Goal: Task Accomplishment & Management: Use online tool/utility

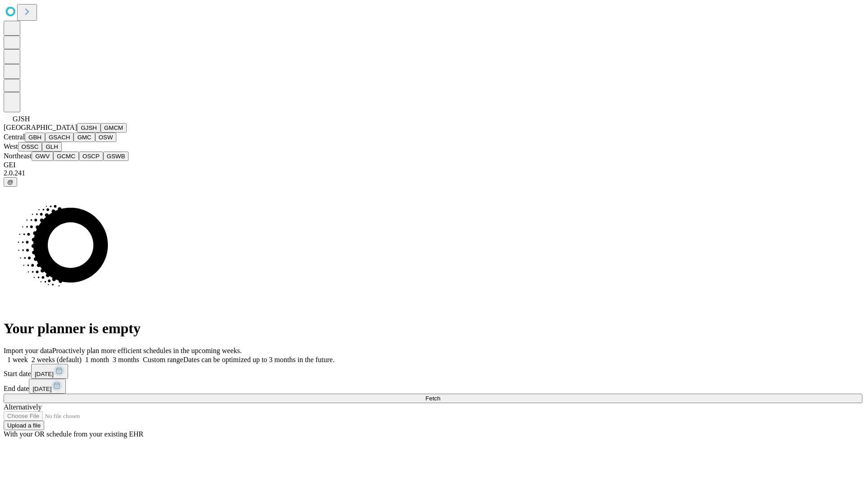
click at [77, 133] on button "GJSH" at bounding box center [88, 127] width 23 height 9
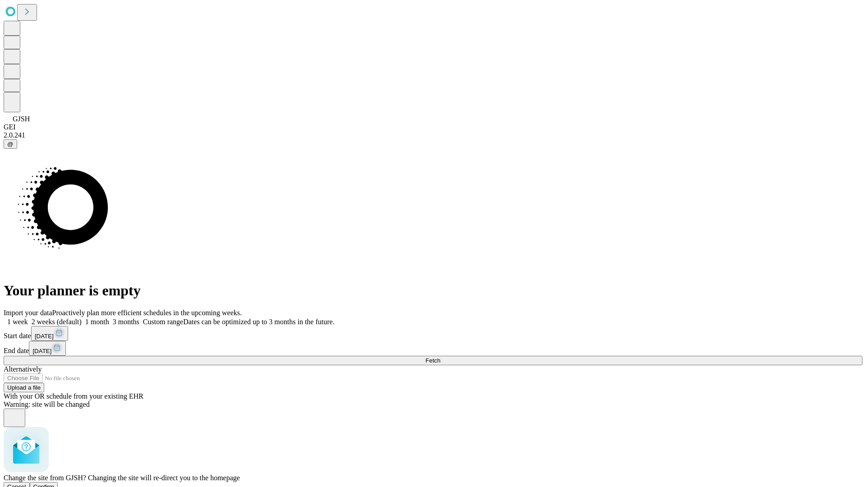
click at [55, 483] on span "Confirm" at bounding box center [43, 486] width 21 height 7
click at [82, 318] on label "2 weeks (default)" at bounding box center [55, 322] width 54 height 8
click at [440, 357] on span "Fetch" at bounding box center [432, 360] width 15 height 7
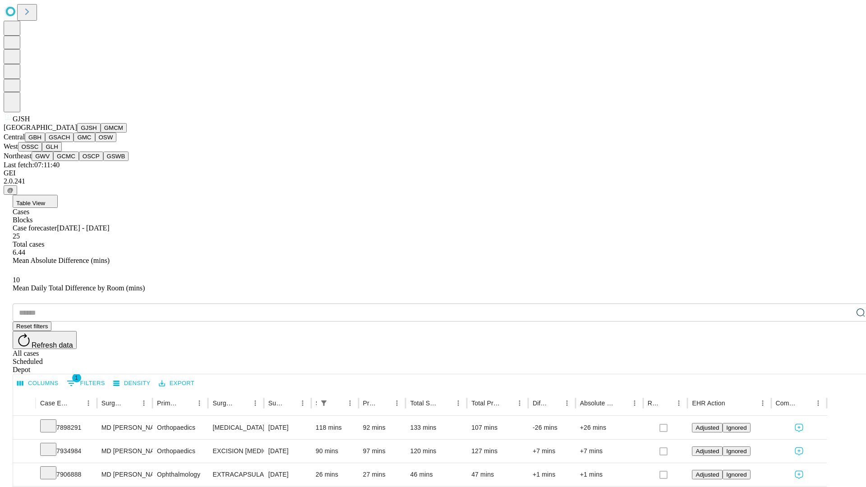
click at [101, 133] on button "GMCM" at bounding box center [114, 127] width 26 height 9
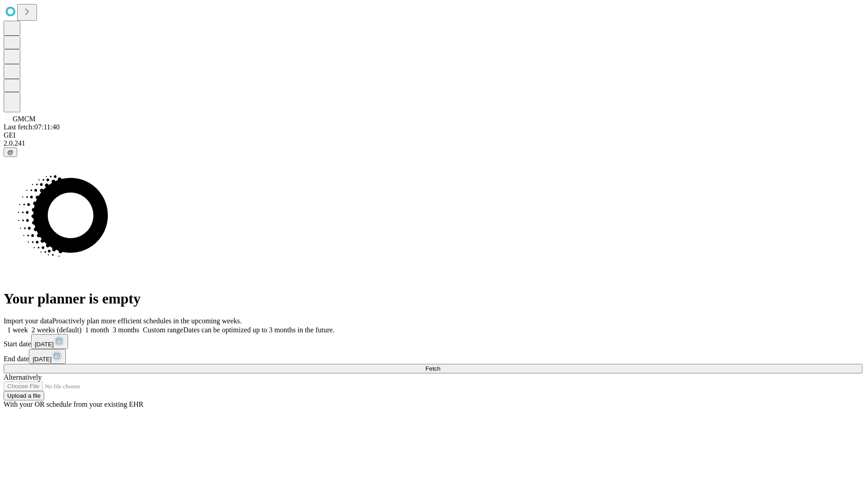
click at [82, 326] on label "2 weeks (default)" at bounding box center [55, 330] width 54 height 8
click at [440, 365] on span "Fetch" at bounding box center [432, 368] width 15 height 7
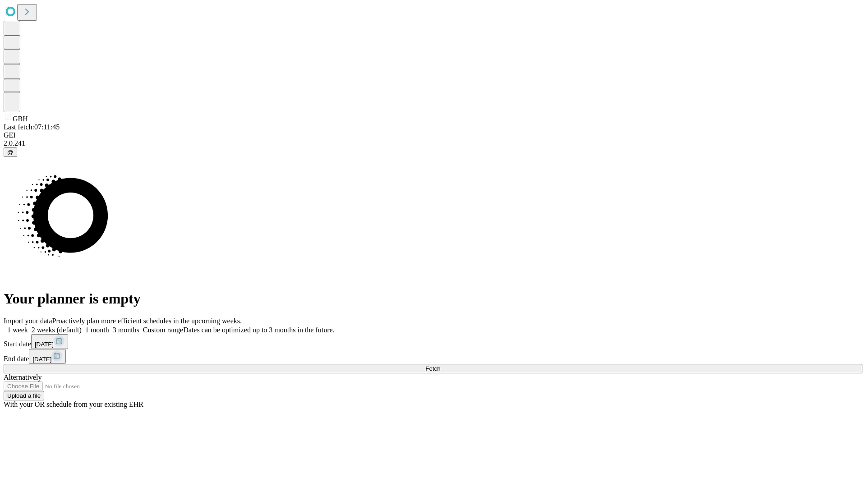
click at [440, 365] on span "Fetch" at bounding box center [432, 368] width 15 height 7
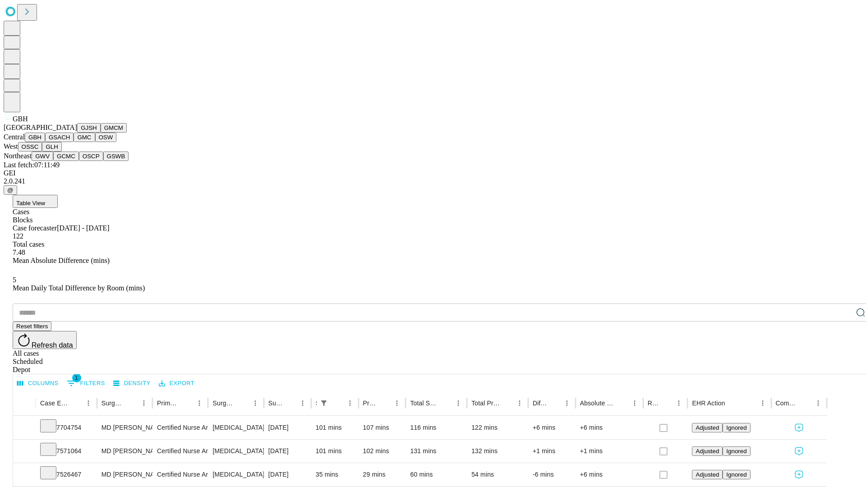
click at [70, 142] on button "GSACH" at bounding box center [59, 137] width 28 height 9
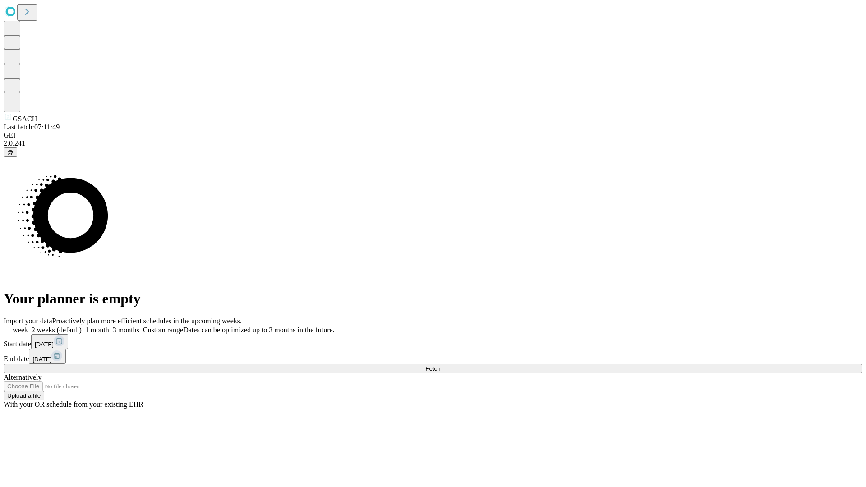
click at [440, 365] on span "Fetch" at bounding box center [432, 368] width 15 height 7
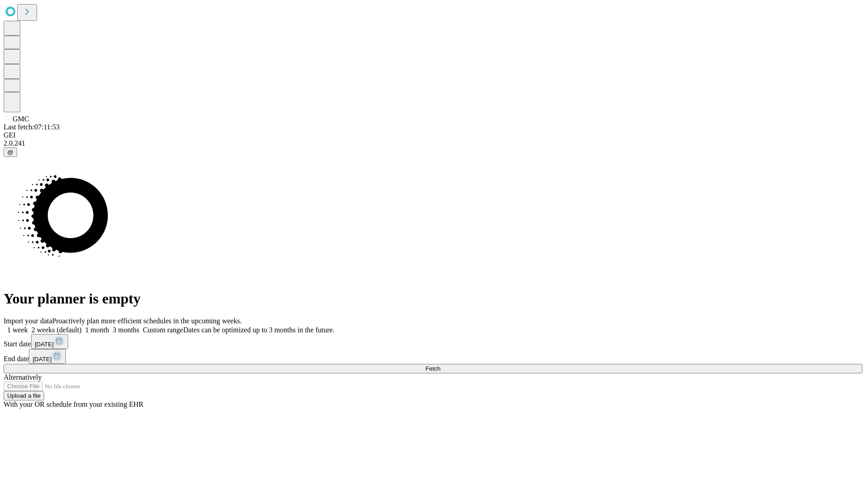
click at [82, 326] on label "2 weeks (default)" at bounding box center [55, 330] width 54 height 8
click at [440, 365] on span "Fetch" at bounding box center [432, 368] width 15 height 7
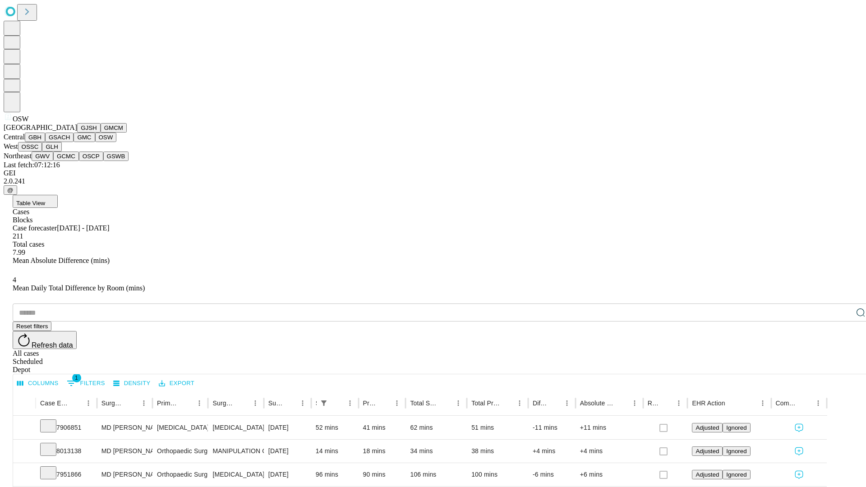
click at [42, 152] on button "OSSC" at bounding box center [30, 146] width 24 height 9
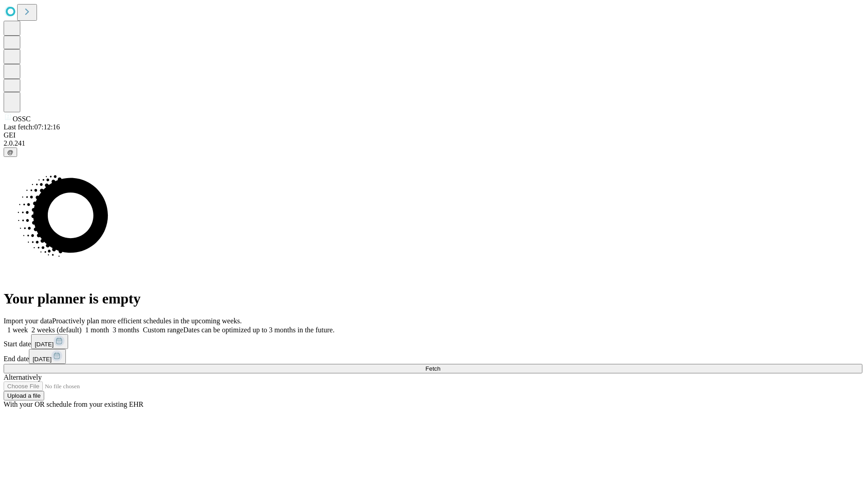
click at [82, 326] on label "2 weeks (default)" at bounding box center [55, 330] width 54 height 8
click at [440, 365] on span "Fetch" at bounding box center [432, 368] width 15 height 7
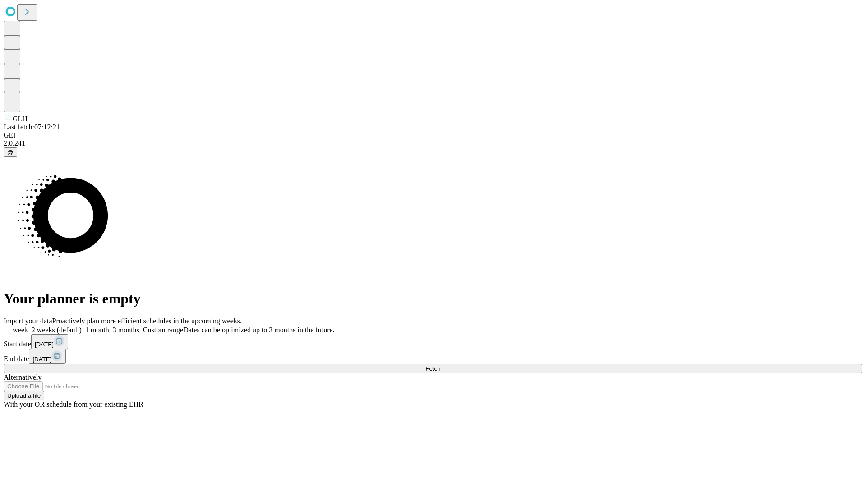
click at [440, 365] on span "Fetch" at bounding box center [432, 368] width 15 height 7
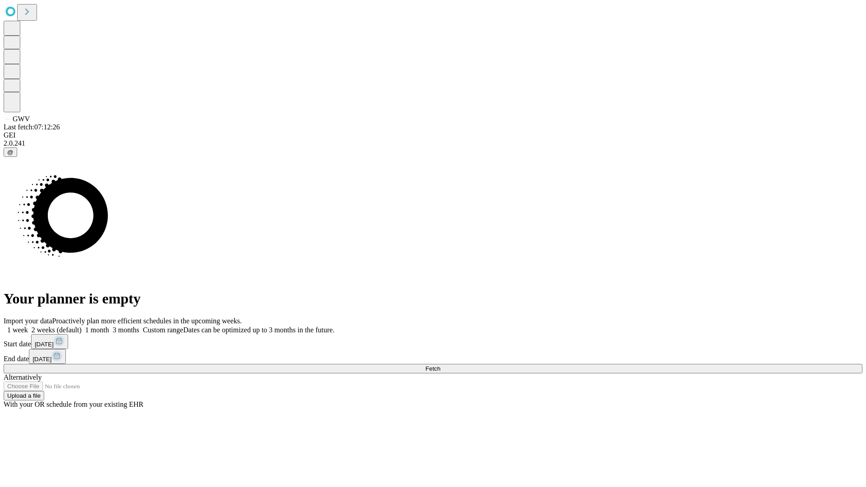
click at [82, 326] on label "2 weeks (default)" at bounding box center [55, 330] width 54 height 8
click at [440, 365] on span "Fetch" at bounding box center [432, 368] width 15 height 7
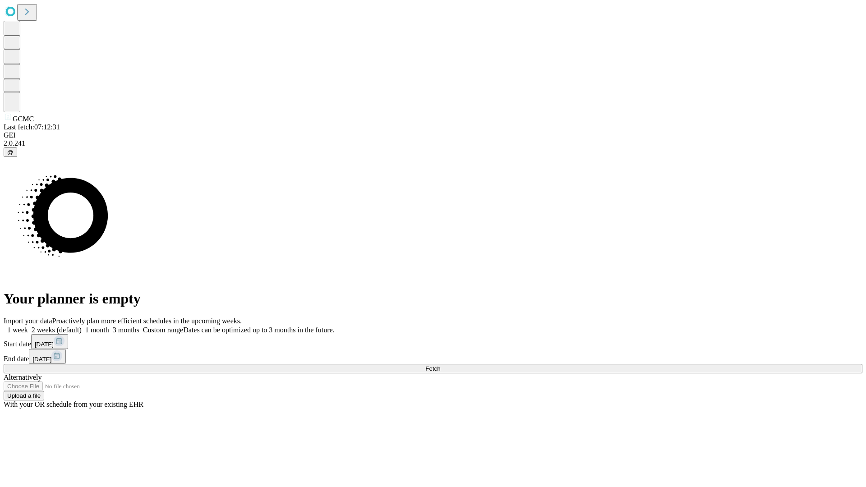
click at [82, 326] on label "2 weeks (default)" at bounding box center [55, 330] width 54 height 8
click at [440, 365] on span "Fetch" at bounding box center [432, 368] width 15 height 7
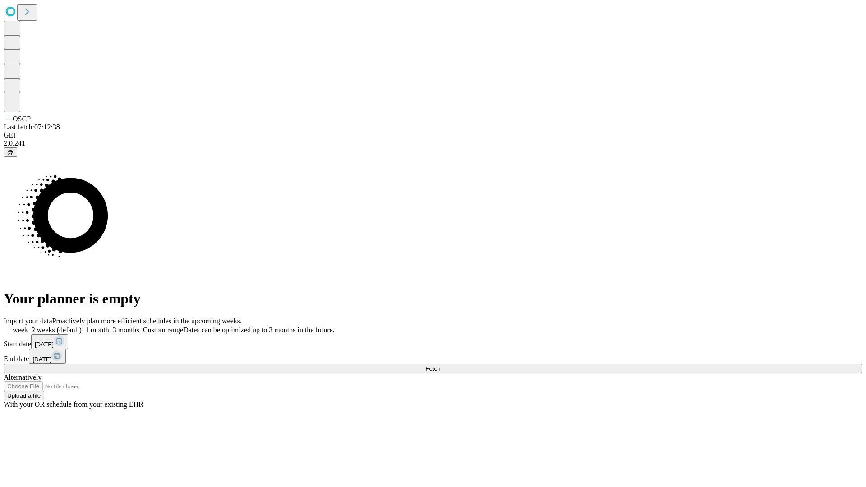
click at [82, 326] on label "2 weeks (default)" at bounding box center [55, 330] width 54 height 8
click at [440, 365] on span "Fetch" at bounding box center [432, 368] width 15 height 7
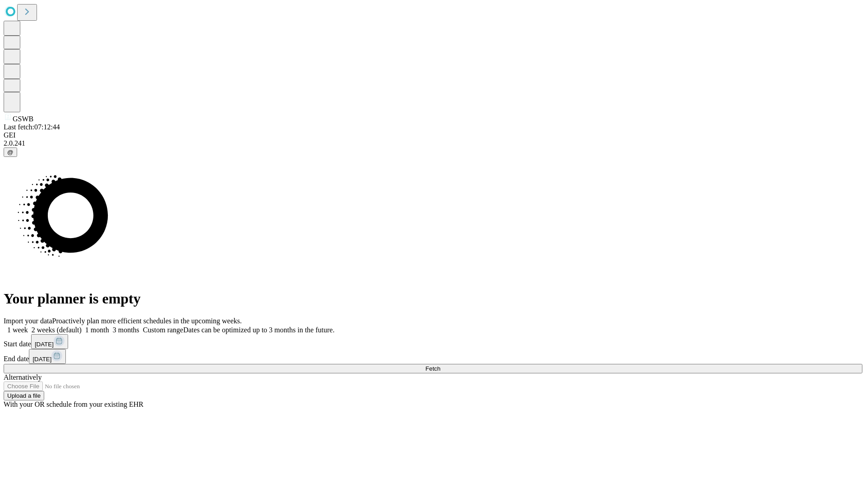
click at [82, 326] on label "2 weeks (default)" at bounding box center [55, 330] width 54 height 8
click at [440, 365] on span "Fetch" at bounding box center [432, 368] width 15 height 7
